Goal: Task Accomplishment & Management: Use online tool/utility

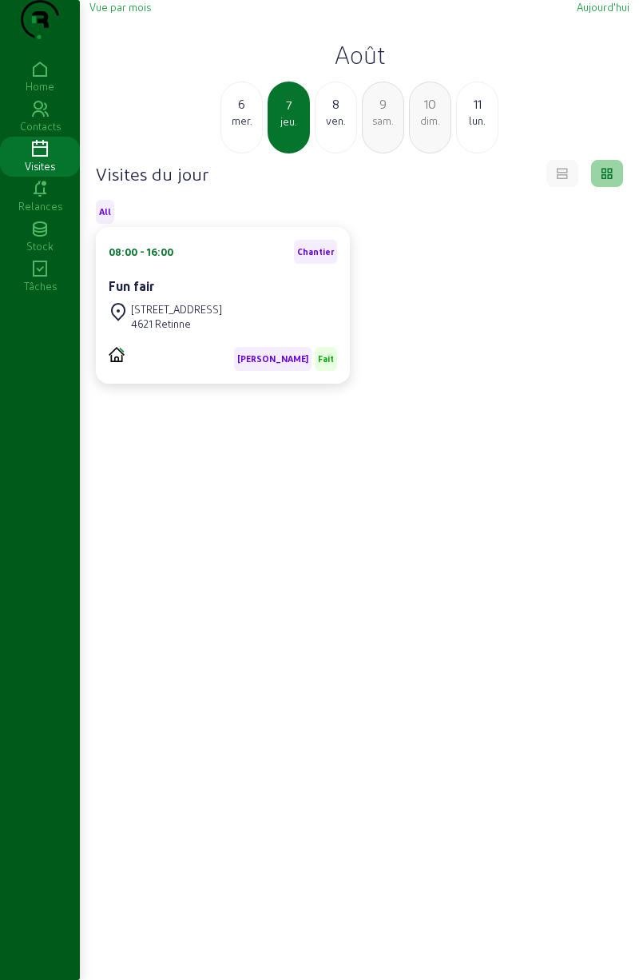
click at [471, 128] on div "lun." at bounding box center [477, 120] width 41 height 14
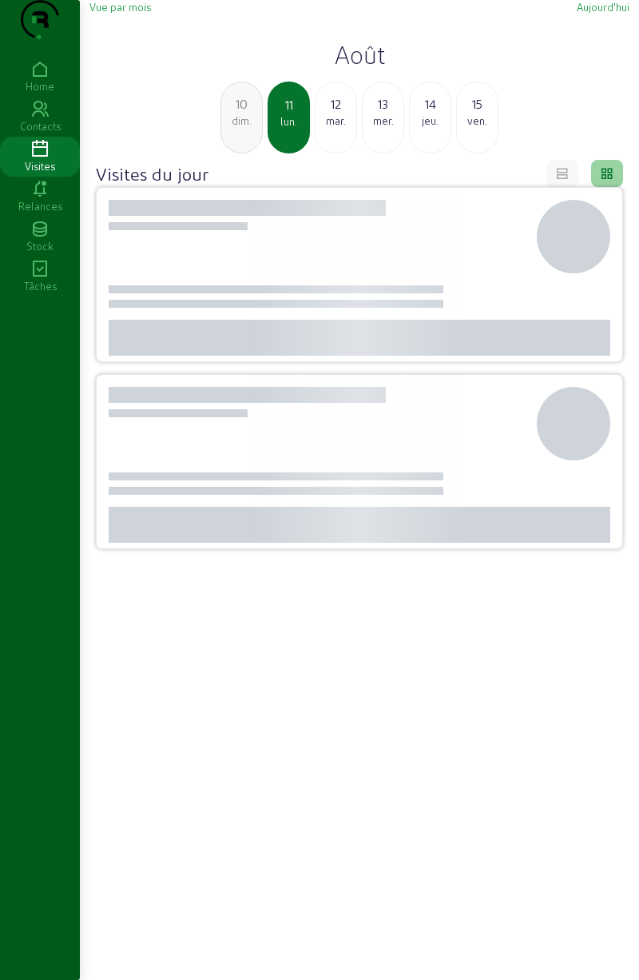
click at [488, 128] on div "ven." at bounding box center [477, 120] width 41 height 14
click at [482, 113] on div "23" at bounding box center [477, 103] width 41 height 19
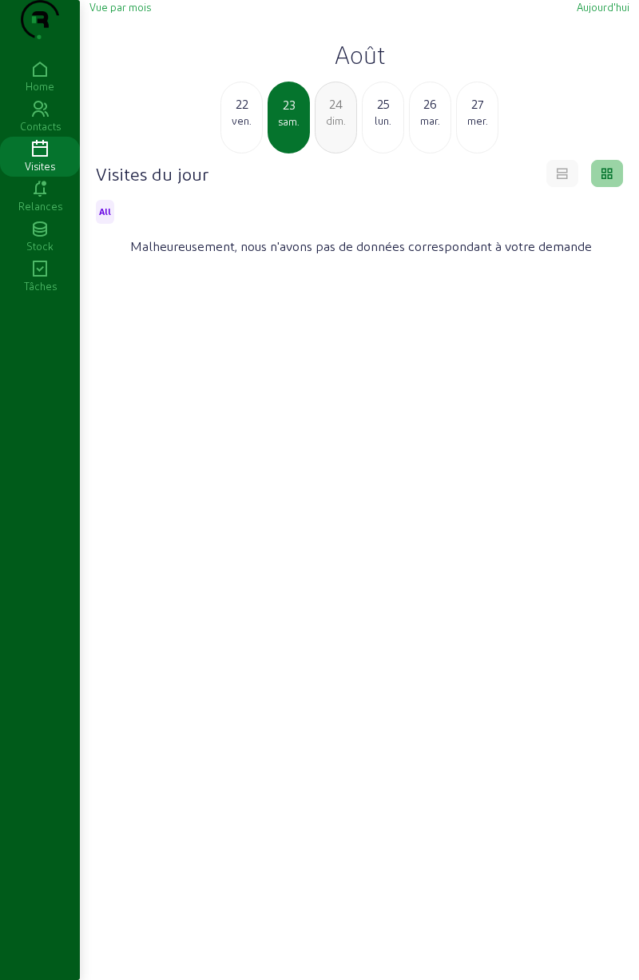
click at [242, 128] on div "ven." at bounding box center [241, 120] width 41 height 14
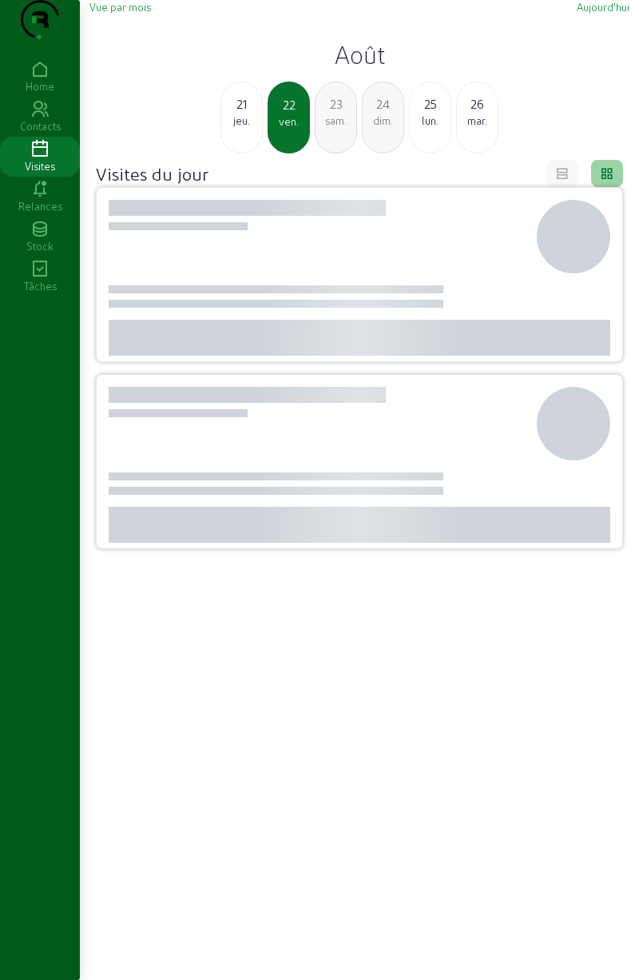
click at [249, 128] on div "jeu." at bounding box center [241, 120] width 41 height 14
click at [245, 128] on div "mer." at bounding box center [241, 120] width 41 height 14
click at [237, 128] on div "mar." at bounding box center [241, 120] width 41 height 14
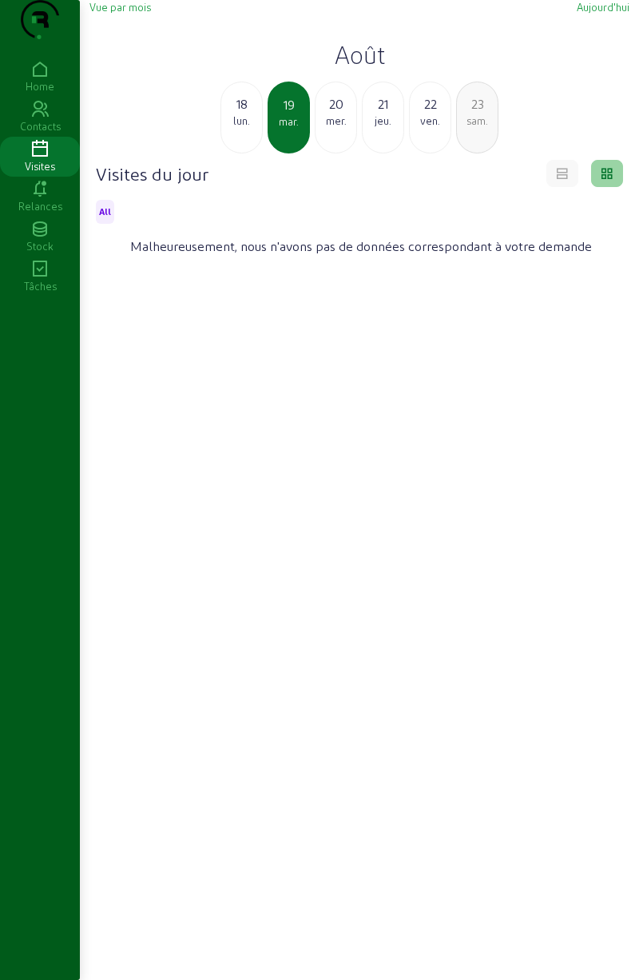
click at [233, 128] on div "lun." at bounding box center [241, 120] width 41 height 14
click at [240, 128] on div "dim." at bounding box center [241, 120] width 41 height 14
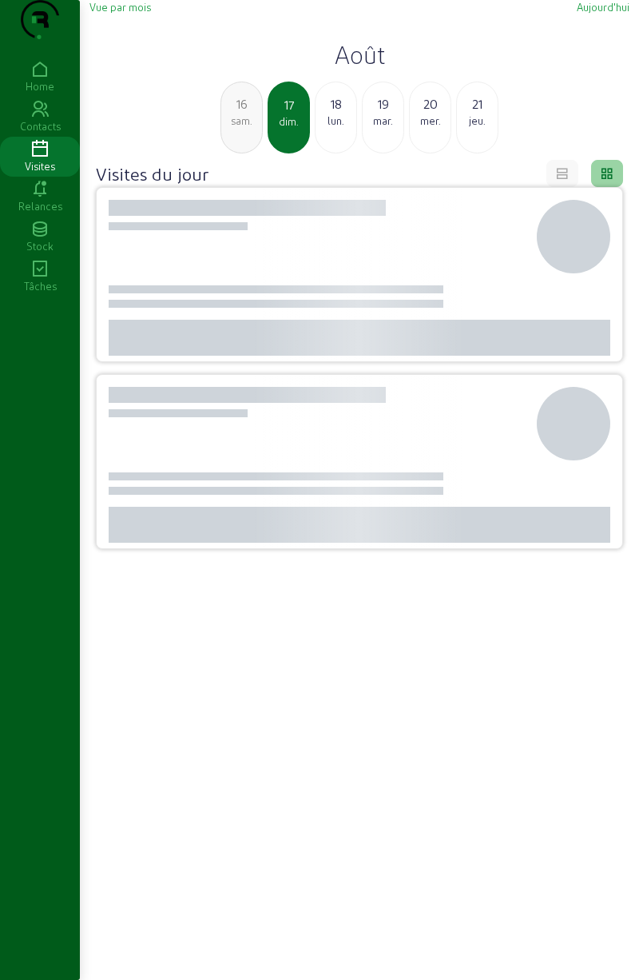
click at [245, 128] on div "sam." at bounding box center [241, 120] width 41 height 14
click at [248, 128] on div "ven." at bounding box center [241, 120] width 41 height 14
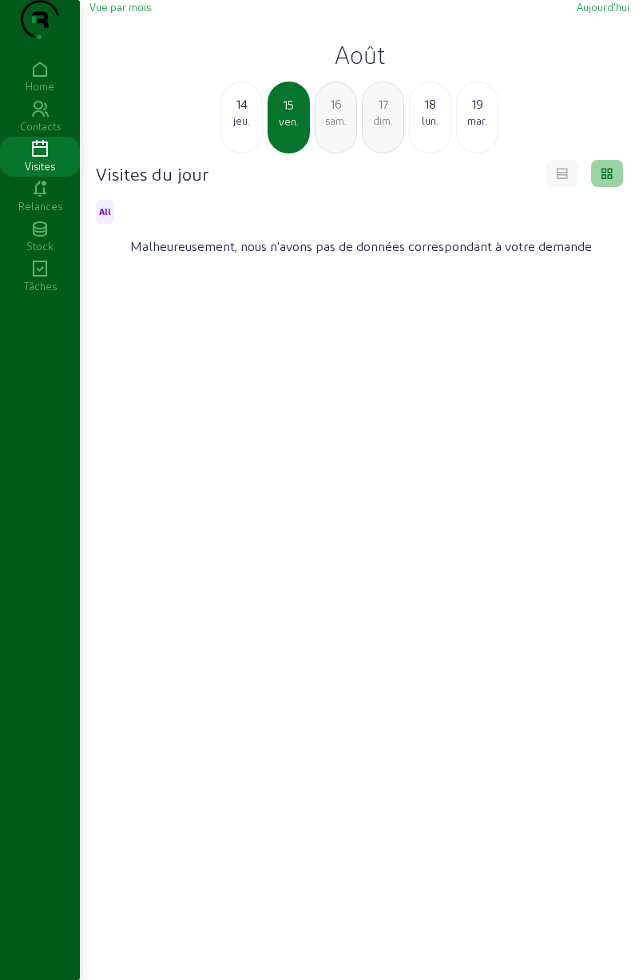
click at [245, 153] on div "14 jeu." at bounding box center [242, 118] width 42 height 72
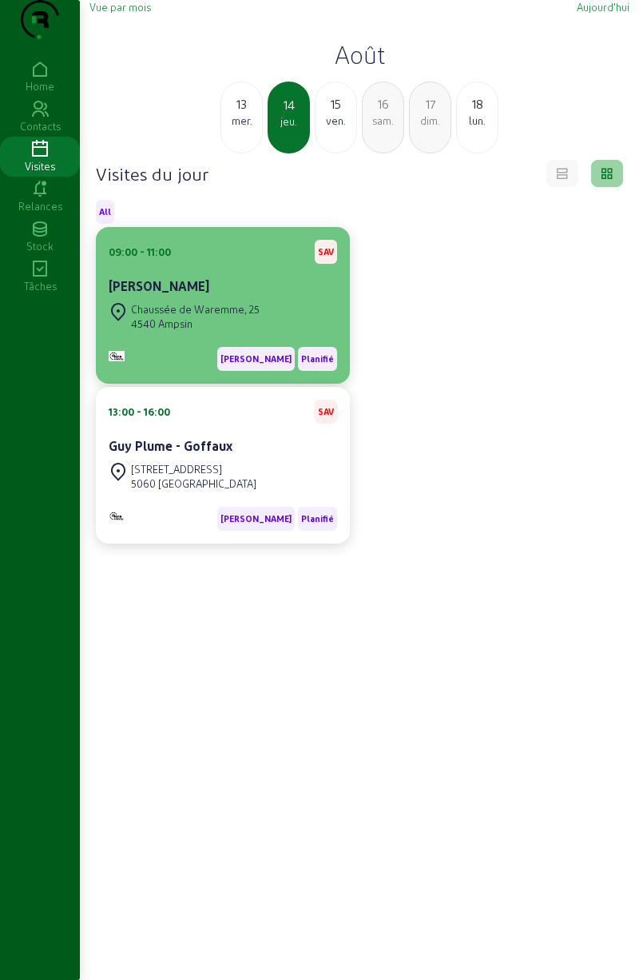
click at [307, 296] on div "[PERSON_NAME]" at bounding box center [223, 286] width 229 height 19
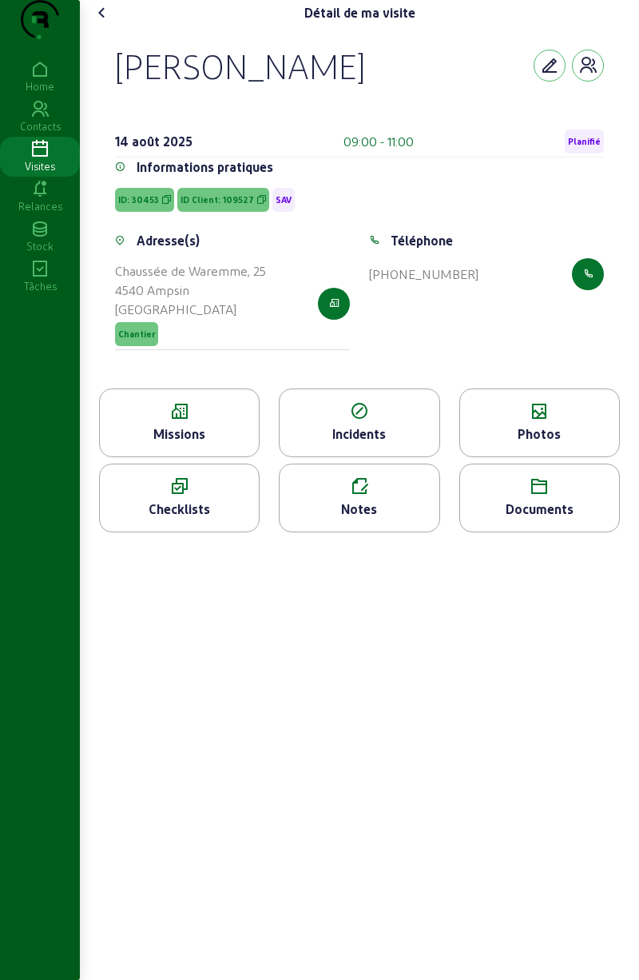
click at [575, 153] on span "Planifié" at bounding box center [584, 141] width 39 height 24
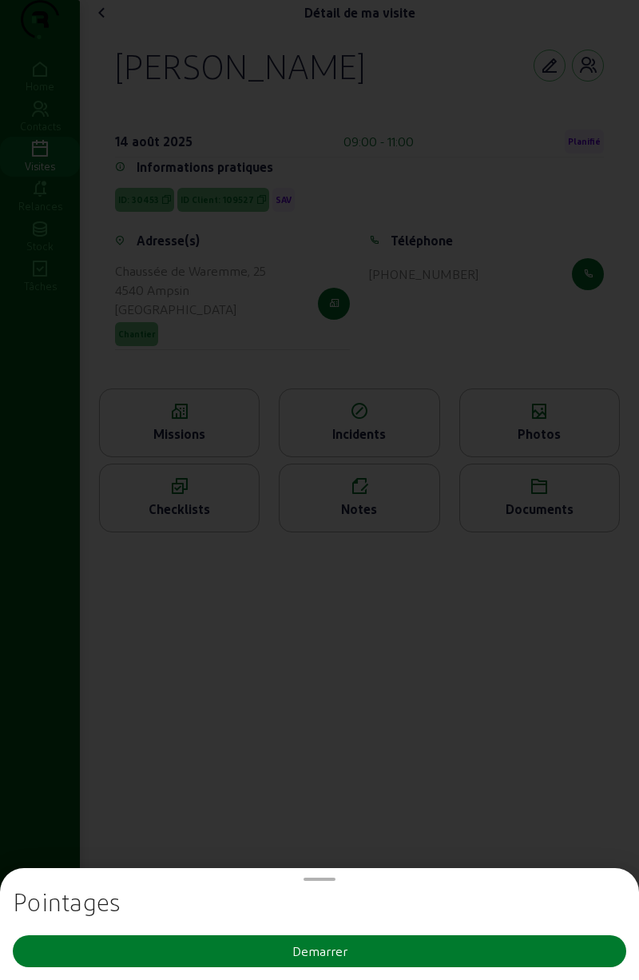
click at [308, 941] on div "Demarrer" at bounding box center [319, 950] width 55 height 19
